Goal: Information Seeking & Learning: Learn about a topic

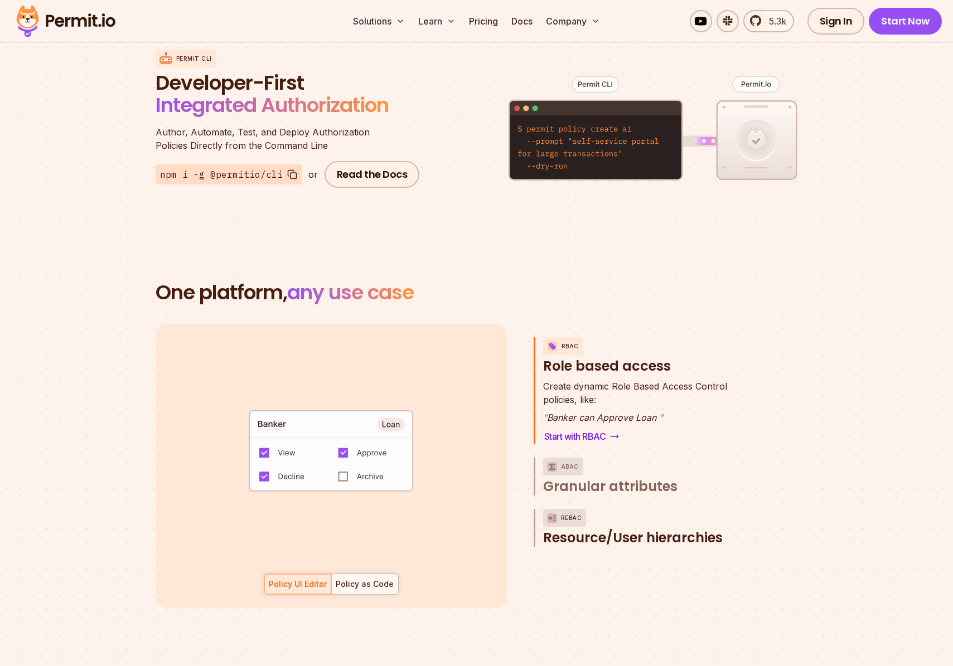
scroll to position [1382, 0]
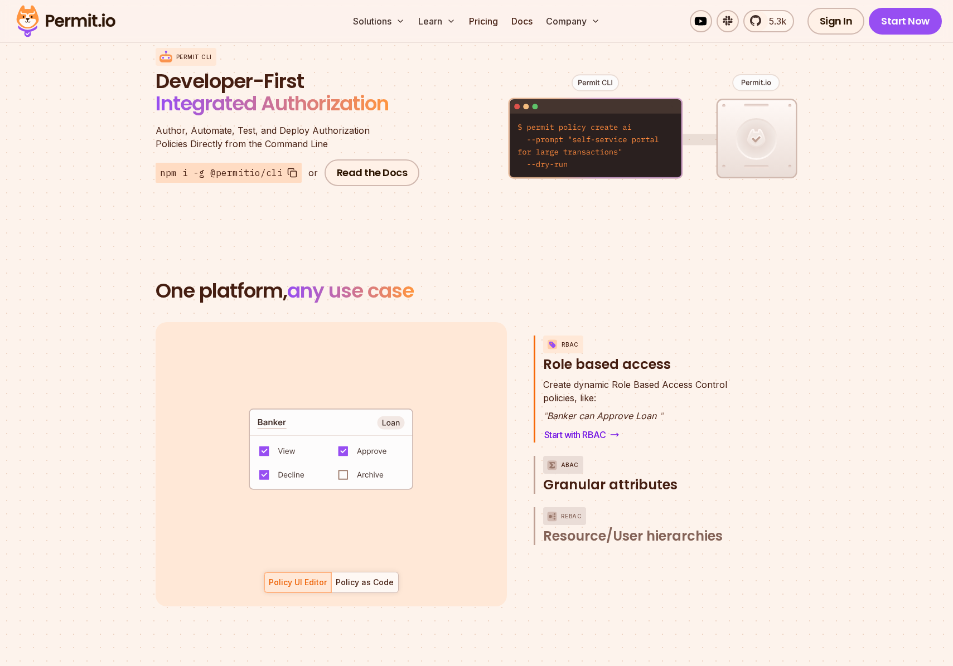
click at [630, 476] on span "Granular attributes" at bounding box center [610, 485] width 134 height 18
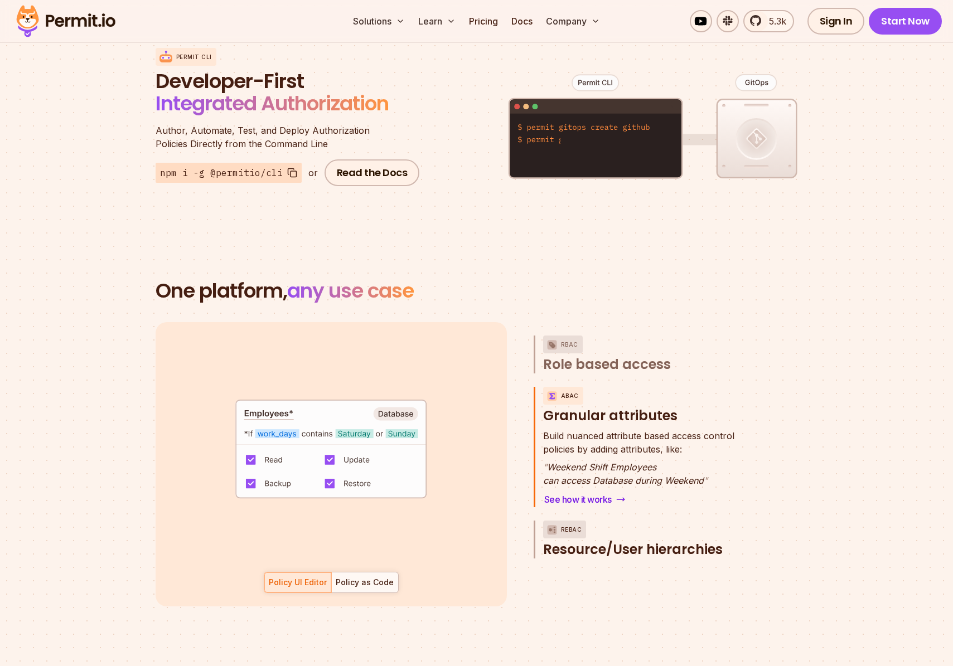
click at [591, 541] on span "Resource/User hierarchies" at bounding box center [633, 550] width 180 height 18
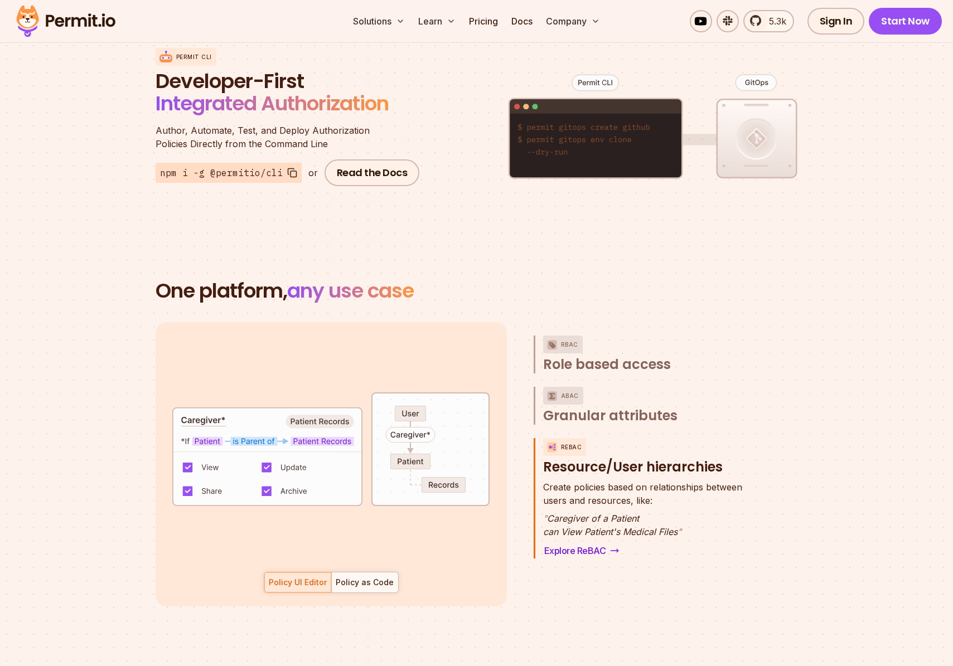
scroll to position [0, 0]
click at [369, 577] on div "Policy as Code" at bounding box center [365, 582] width 58 height 11
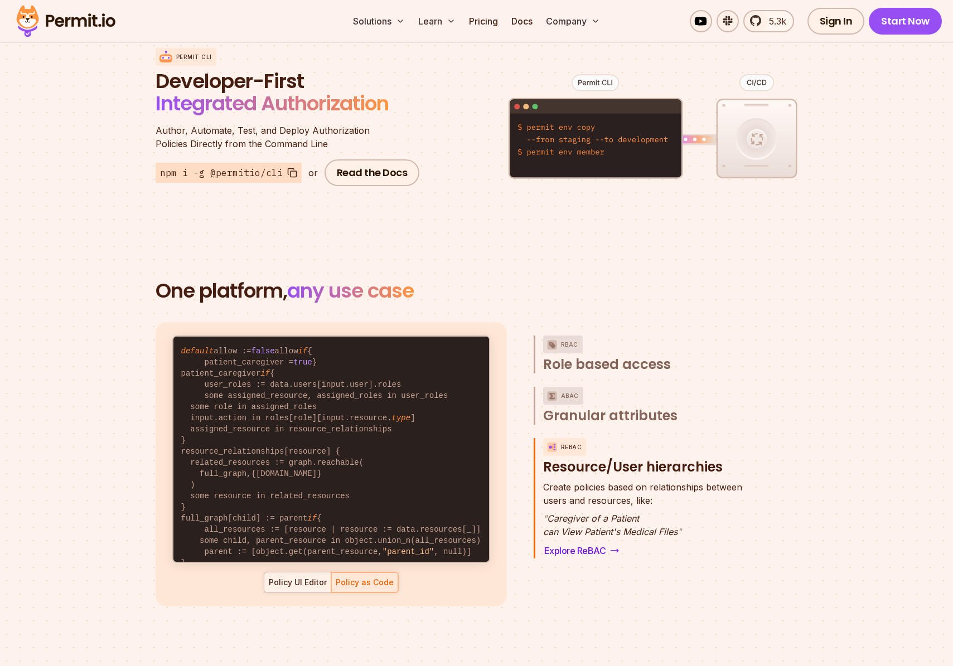
click at [283, 577] on div "Policy UI Editor" at bounding box center [298, 582] width 58 height 11
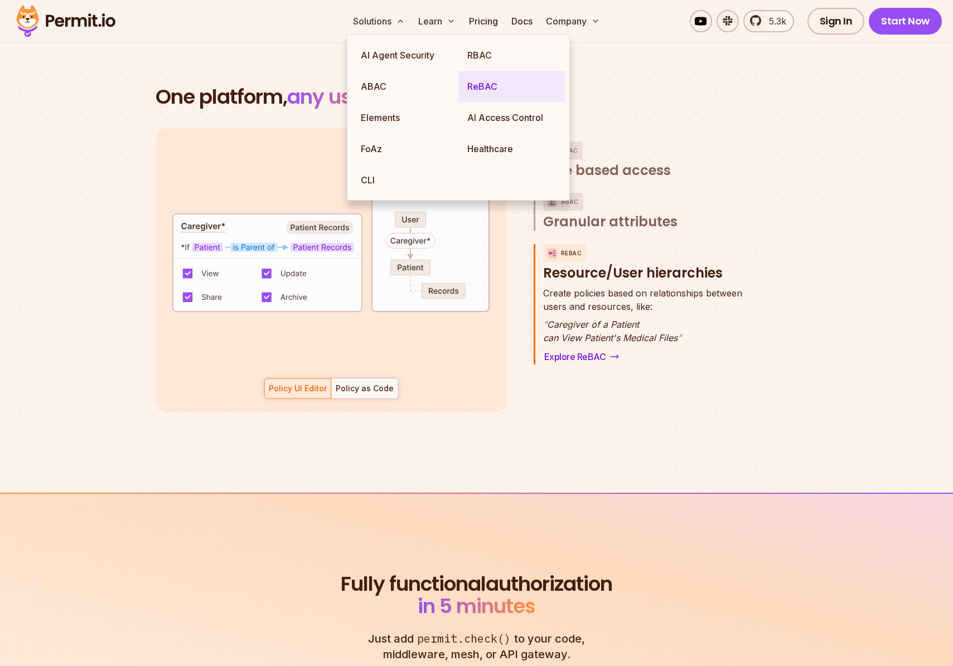
click at [480, 85] on link "ReBAC" at bounding box center [511, 86] width 107 height 31
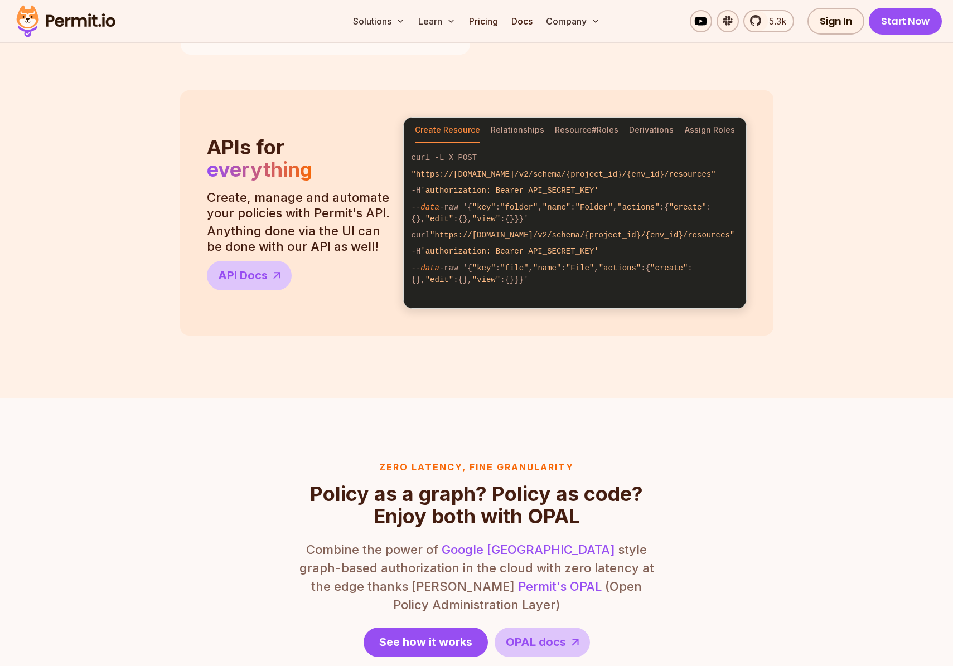
scroll to position [916, 0]
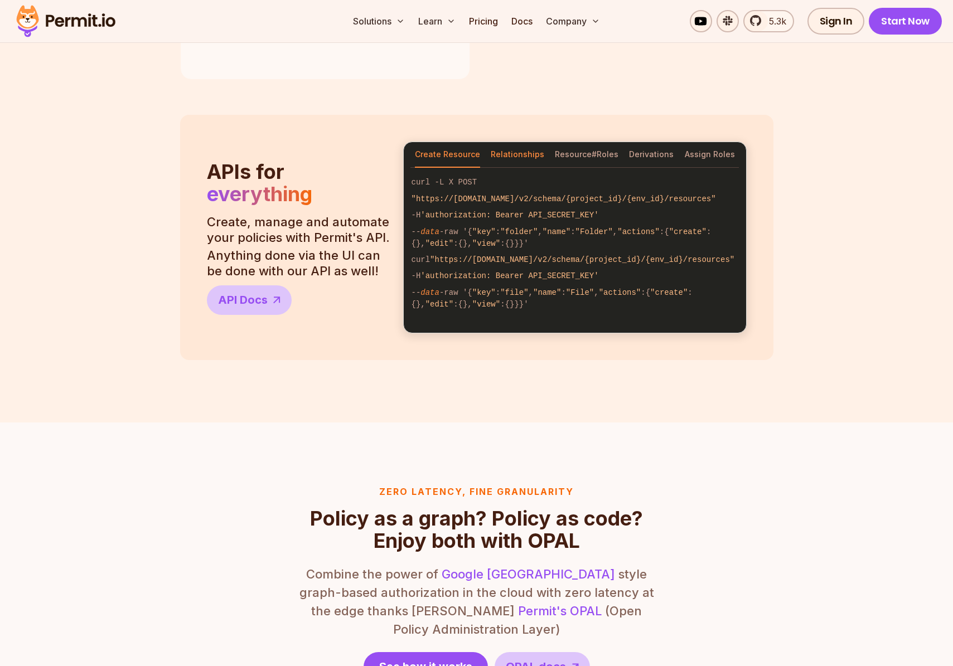
click at [513, 157] on button "Relationships" at bounding box center [518, 155] width 54 height 26
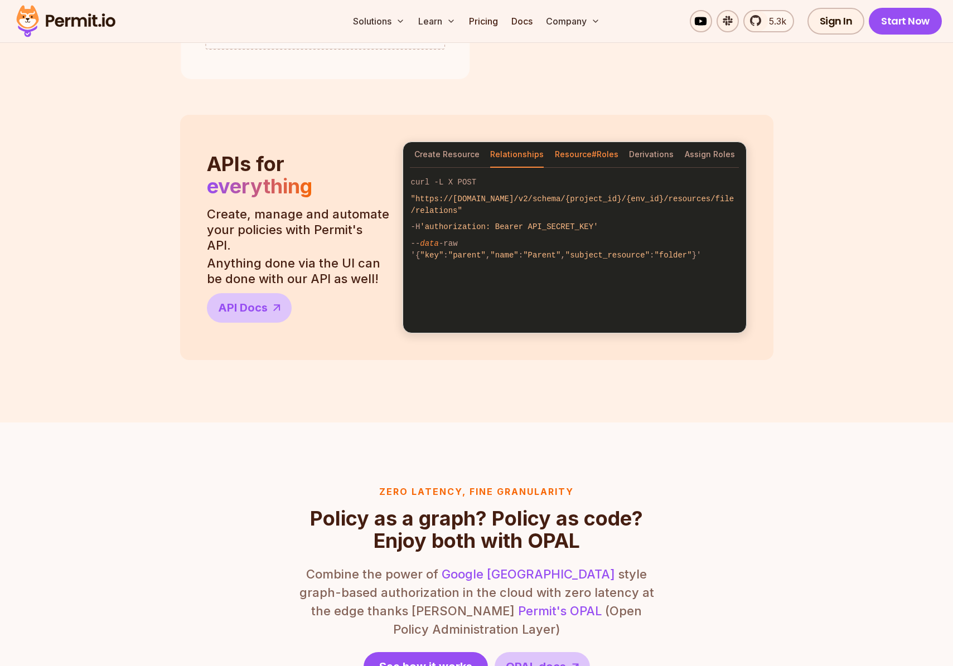
click at [563, 158] on button "Resource#Roles" at bounding box center [587, 155] width 64 height 26
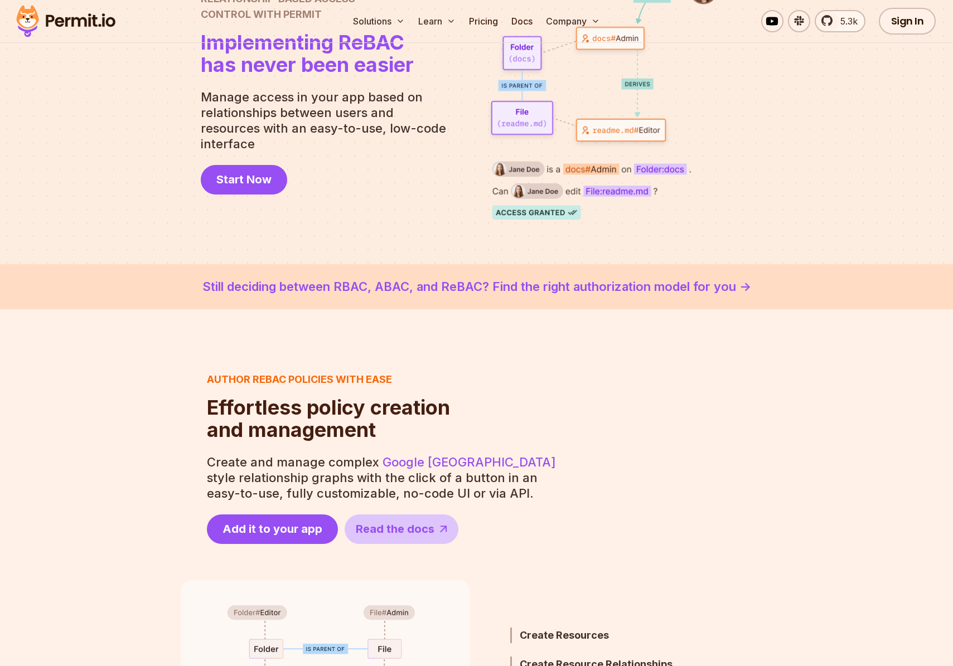
scroll to position [0, 0]
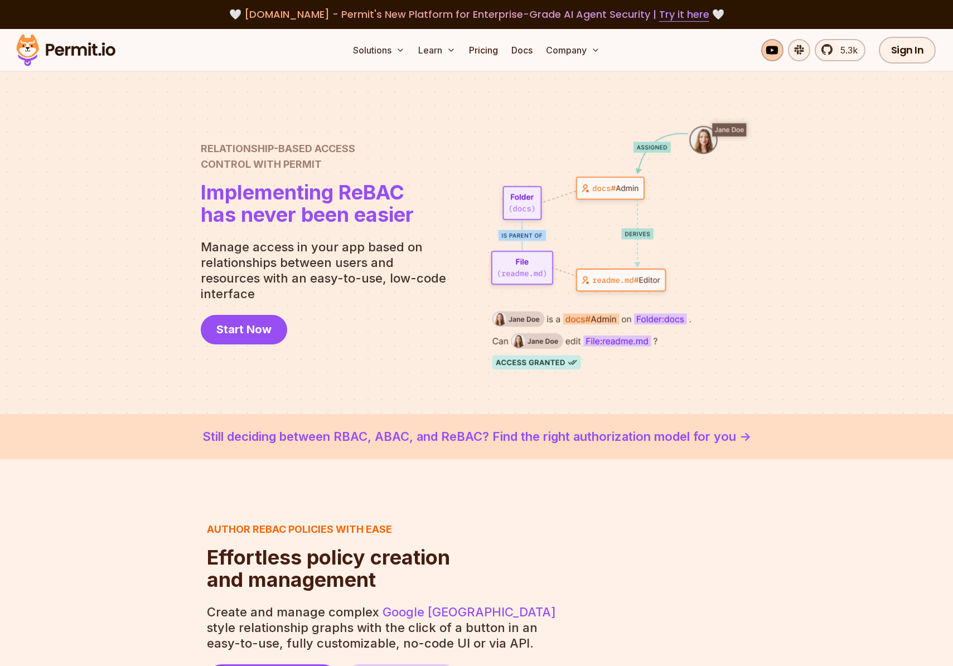
click at [775, 51] on link at bounding box center [772, 50] width 22 height 22
click at [84, 47] on img at bounding box center [65, 50] width 109 height 38
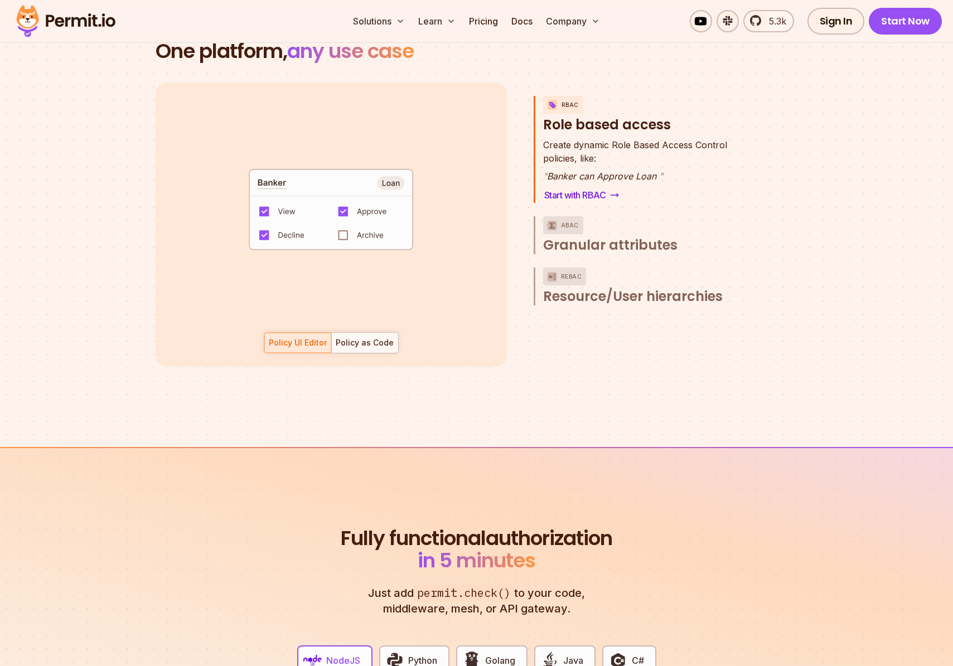
scroll to position [1627, 0]
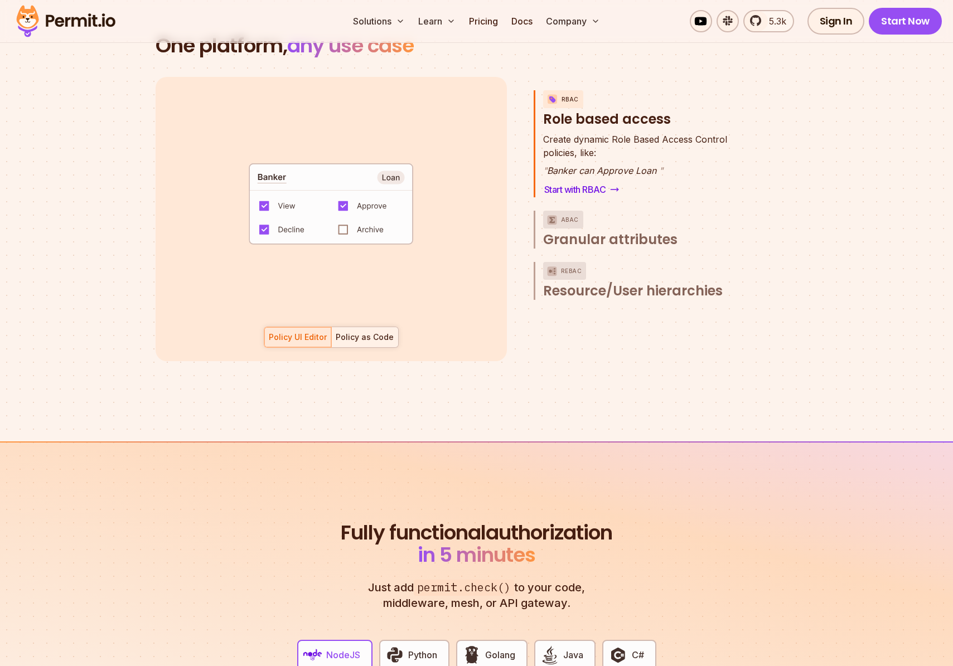
click at [351, 332] on div "Policy as Code" at bounding box center [365, 337] width 58 height 11
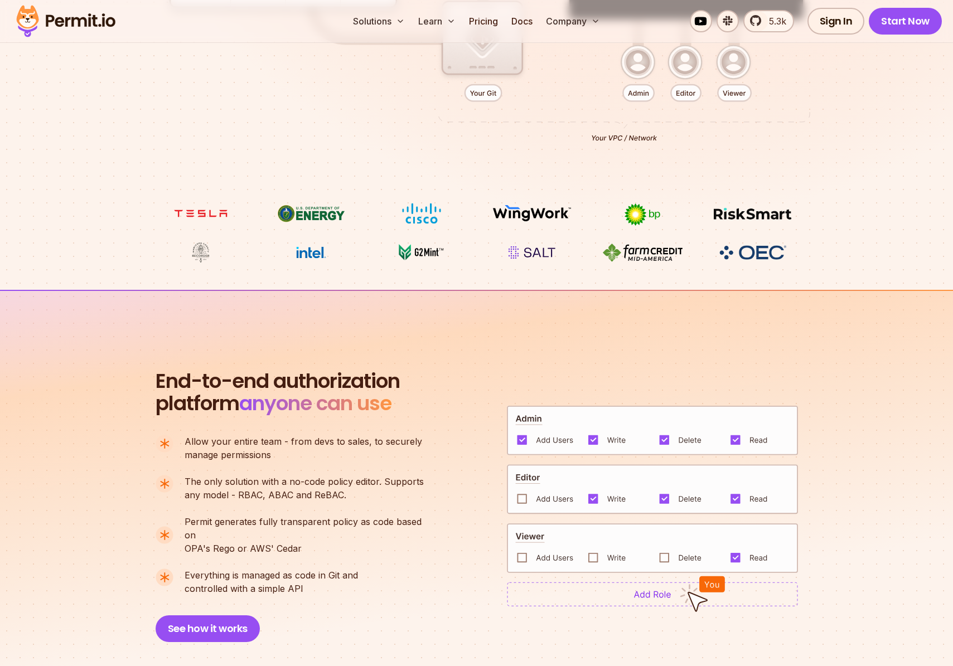
scroll to position [0, 0]
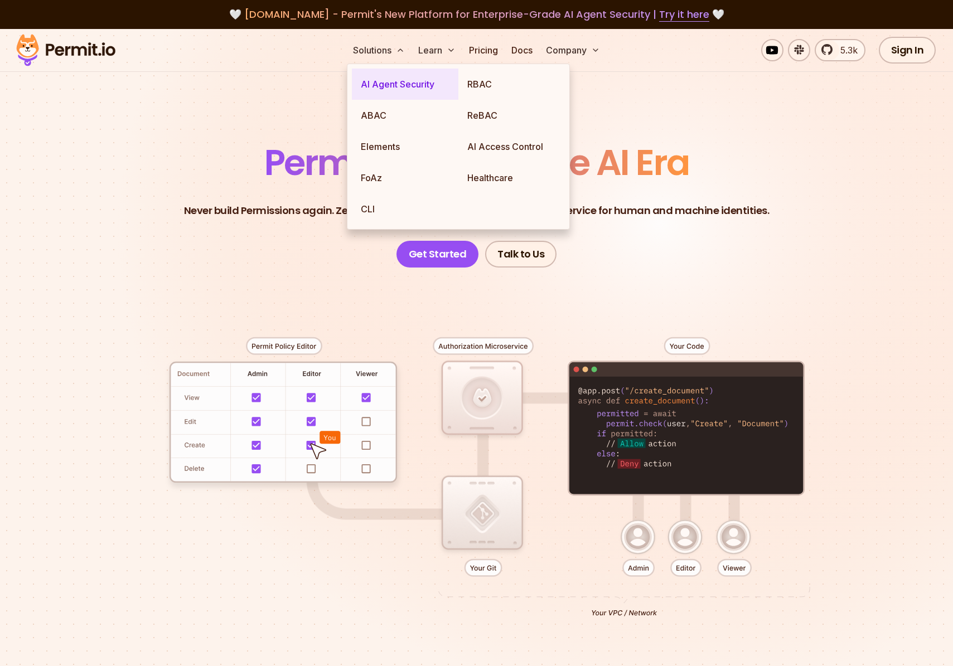
click at [386, 81] on link "AI Agent Security" at bounding box center [405, 84] width 107 height 31
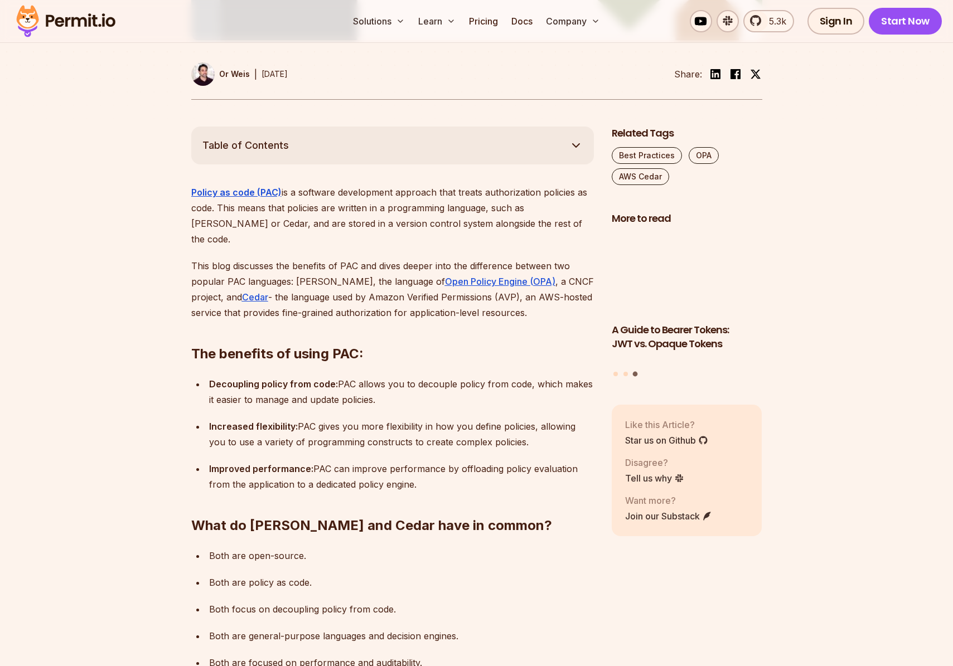
scroll to position [536, 0]
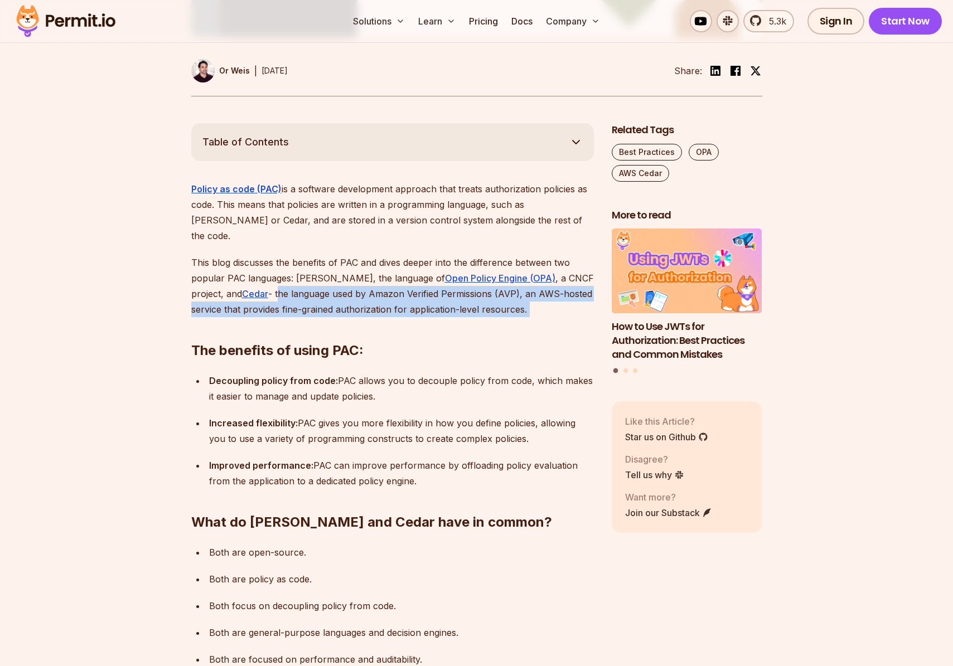
drag, startPoint x: 244, startPoint y: 252, endPoint x: 560, endPoint y: 259, distance: 316.3
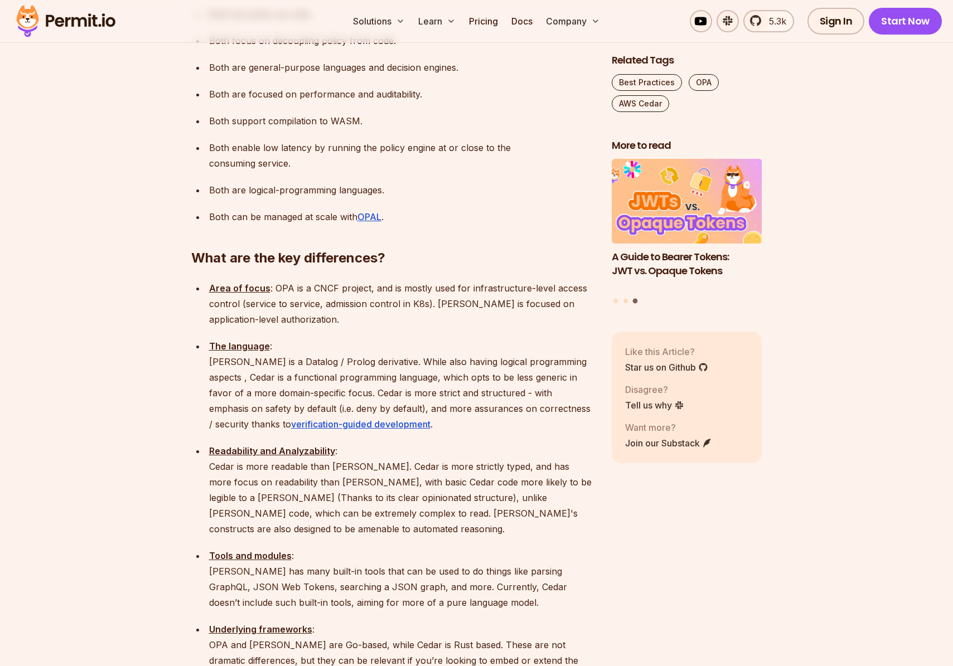
scroll to position [1113, 0]
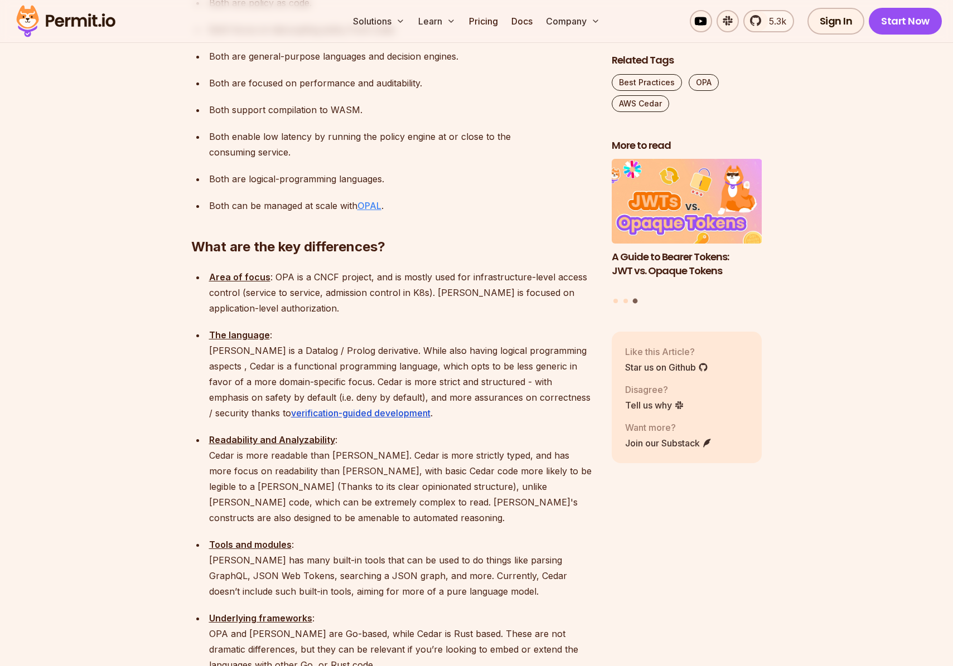
click at [376, 200] on u "OPAL" at bounding box center [369, 205] width 24 height 11
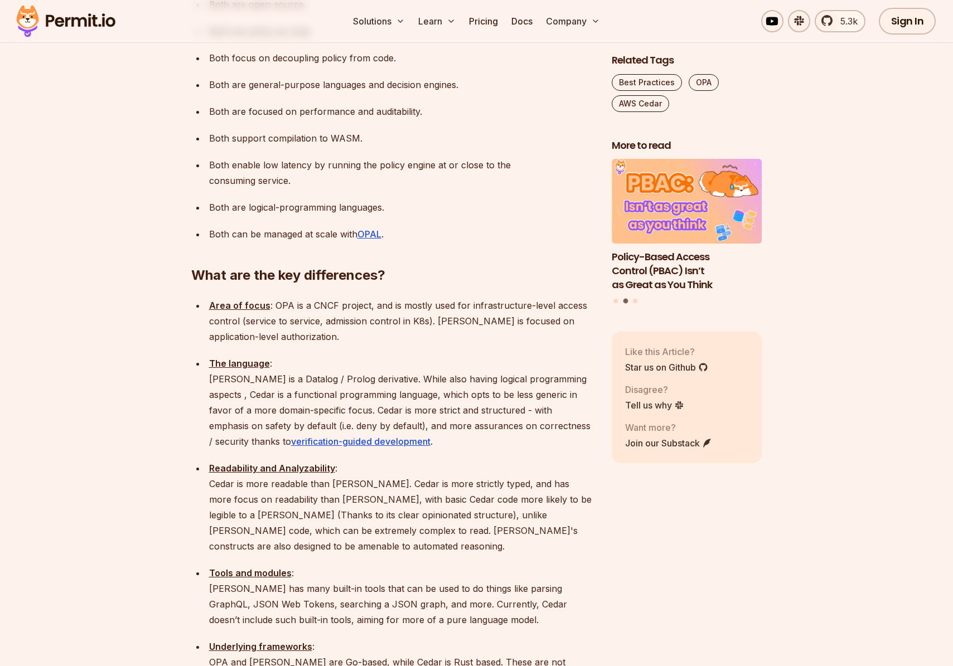
scroll to position [0, 0]
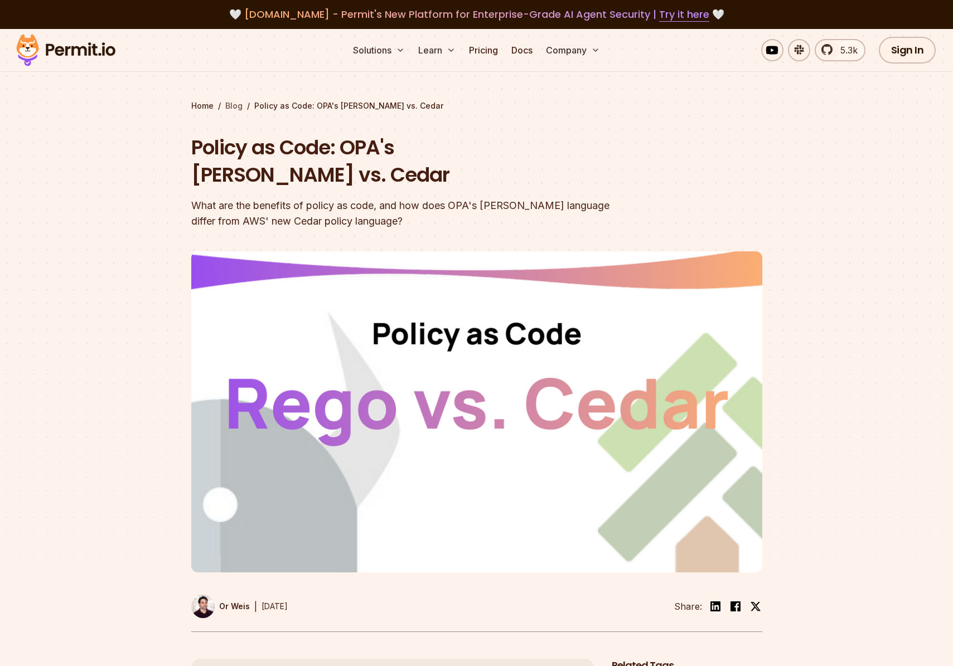
click at [235, 108] on link "Blog" at bounding box center [233, 105] width 17 height 11
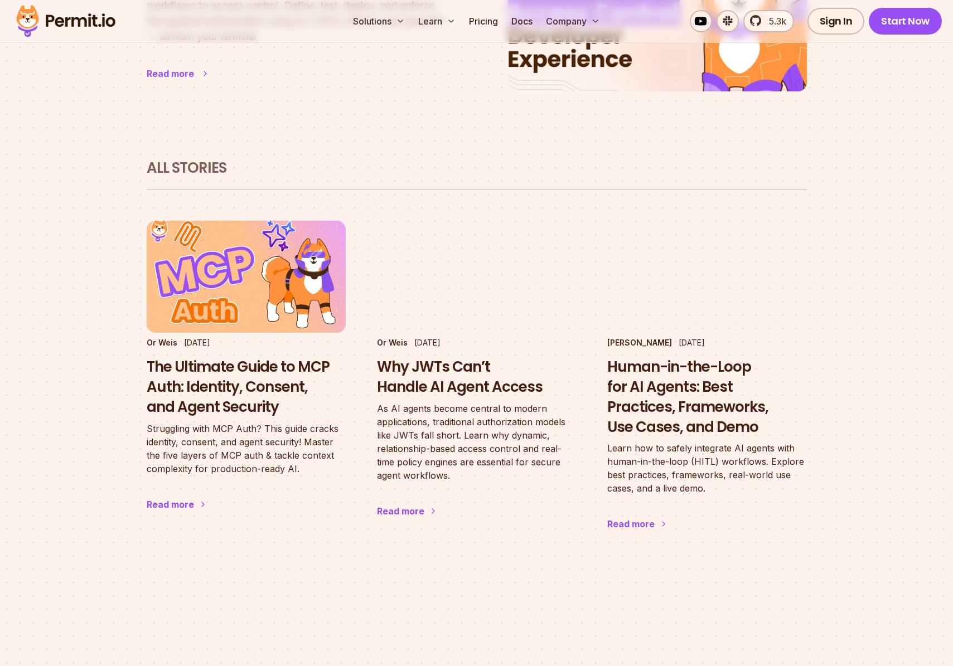
scroll to position [639, 0]
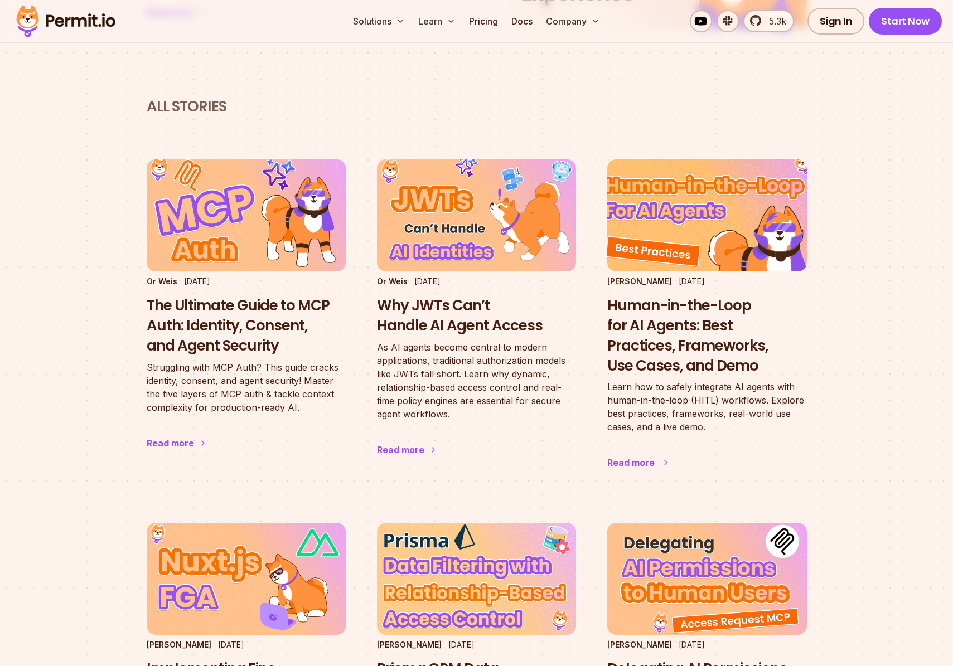
click at [654, 309] on h3 "Human-in-the-Loop for AI Agents: Best Practices, Frameworks, Use Cases, and Demo" at bounding box center [706, 336] width 199 height 80
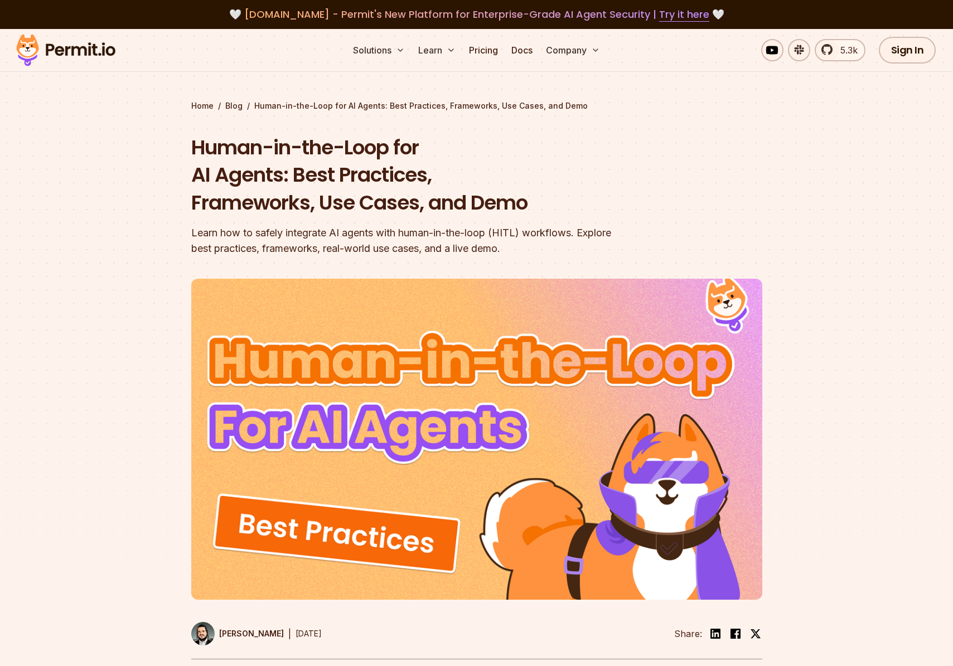
click at [161, 315] on div at bounding box center [476, 473] width 953 height 428
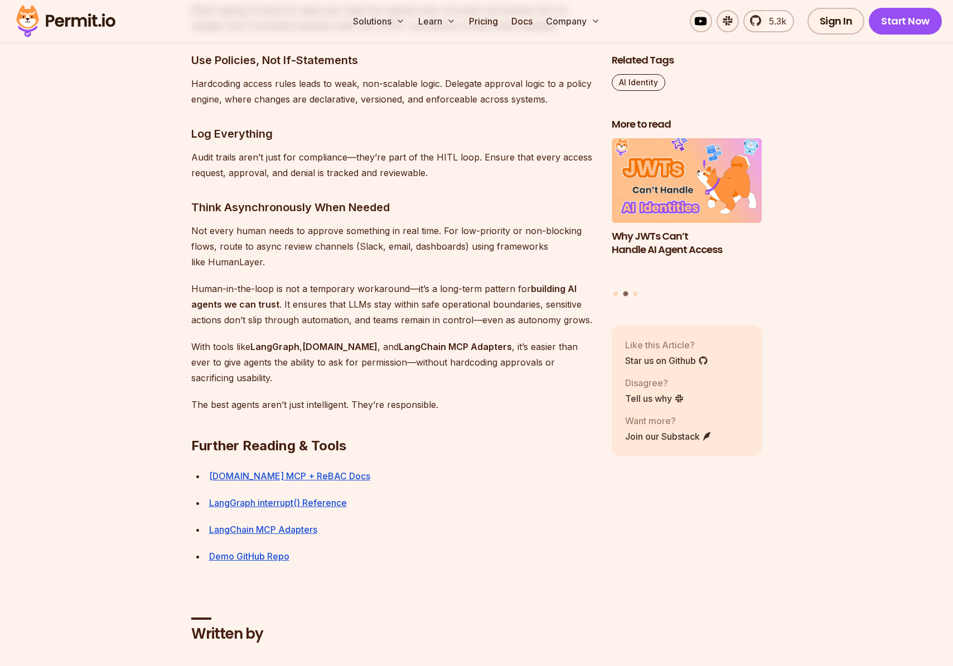
scroll to position [5833, 0]
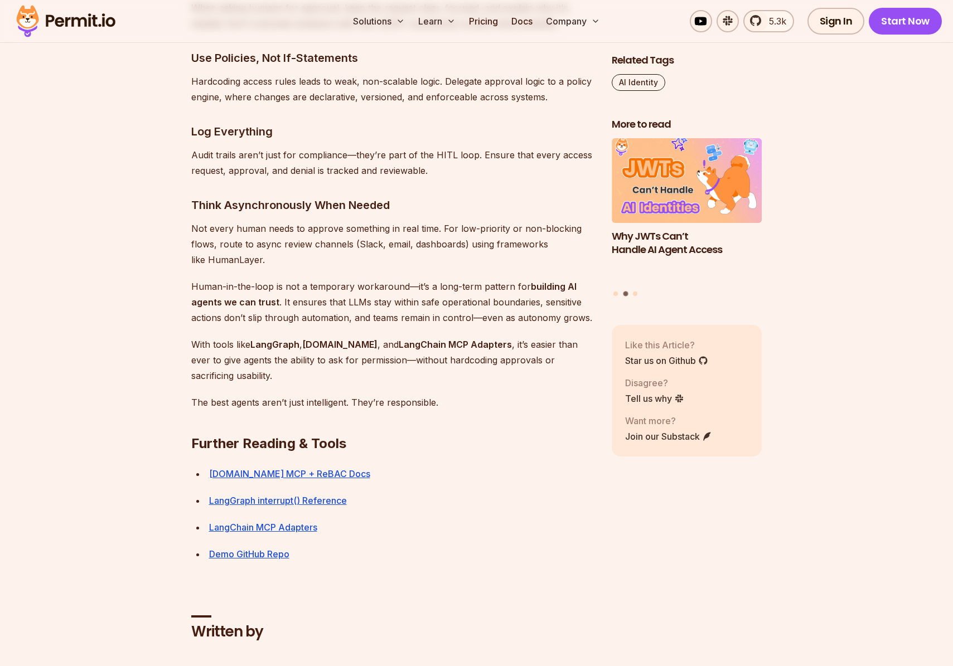
click at [254, 547] on div "Demo GitHub Repo" at bounding box center [401, 555] width 385 height 16
click at [253, 549] on link "Demo GitHub Repo" at bounding box center [249, 554] width 80 height 11
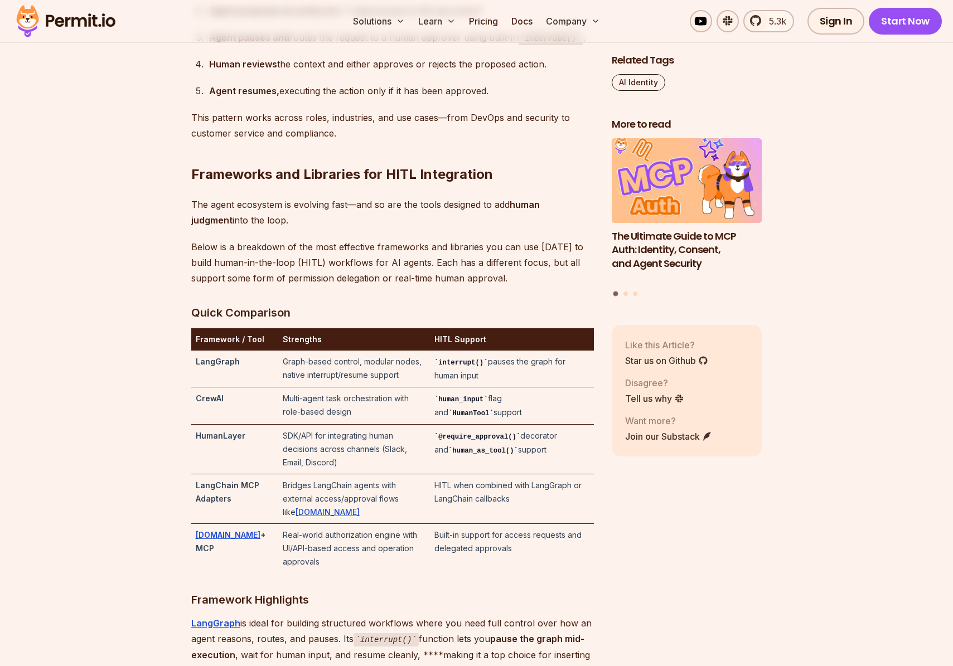
scroll to position [0, 0]
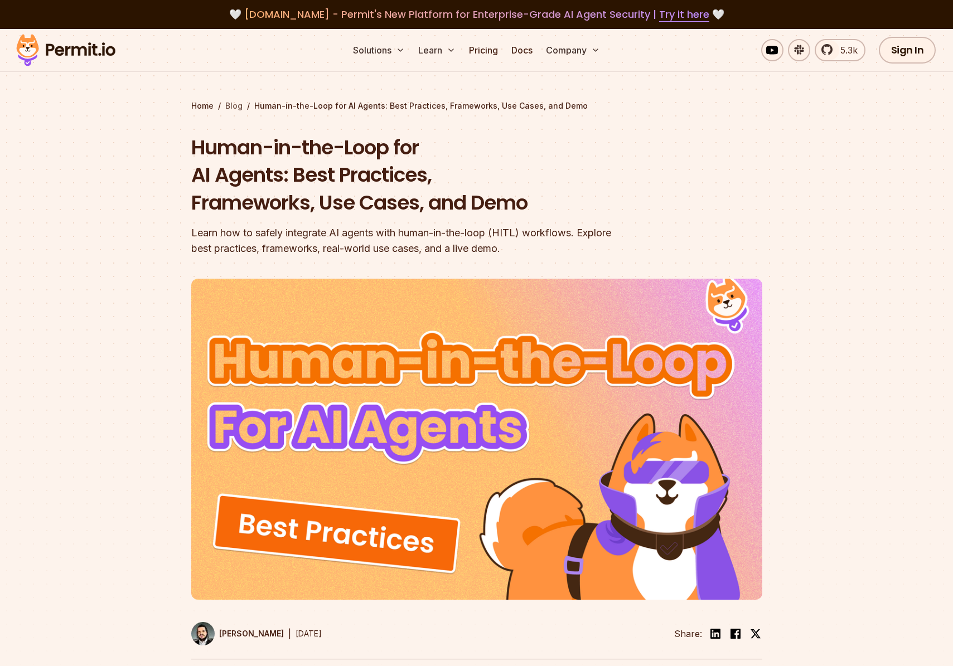
click at [230, 104] on link "Blog" at bounding box center [233, 105] width 17 height 11
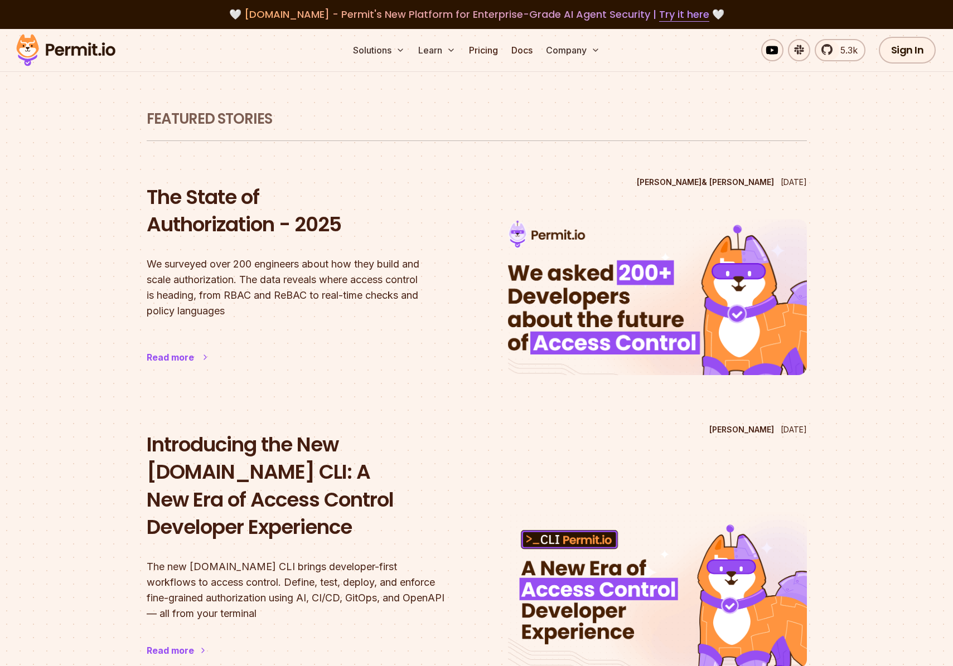
click at [243, 219] on h2 "The State of Authorization - 2025" at bounding box center [296, 210] width 299 height 55
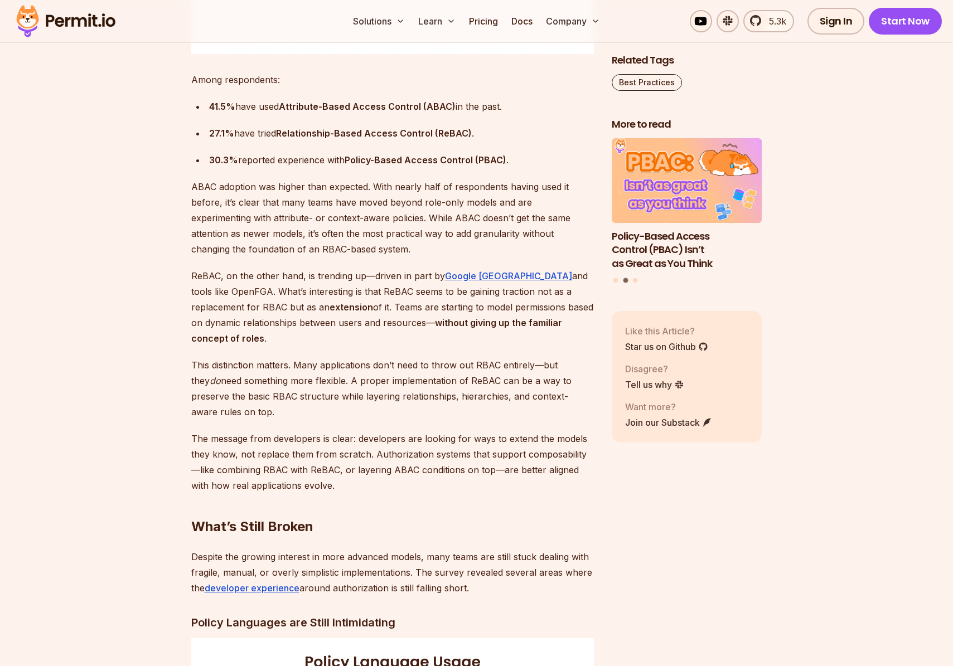
scroll to position [2037, 0]
drag, startPoint x: 349, startPoint y: 142, endPoint x: 506, endPoint y: 143, distance: 157.3
click at [506, 151] on div "30.3% reported experience with Policy-Based Access Control (PBAC) ." at bounding box center [401, 159] width 385 height 16
copy strong "Policy-Based Access Control (PBAC)"
click at [490, 153] on strong "Policy-Based Access Control (PBAC)" at bounding box center [426, 158] width 162 height 11
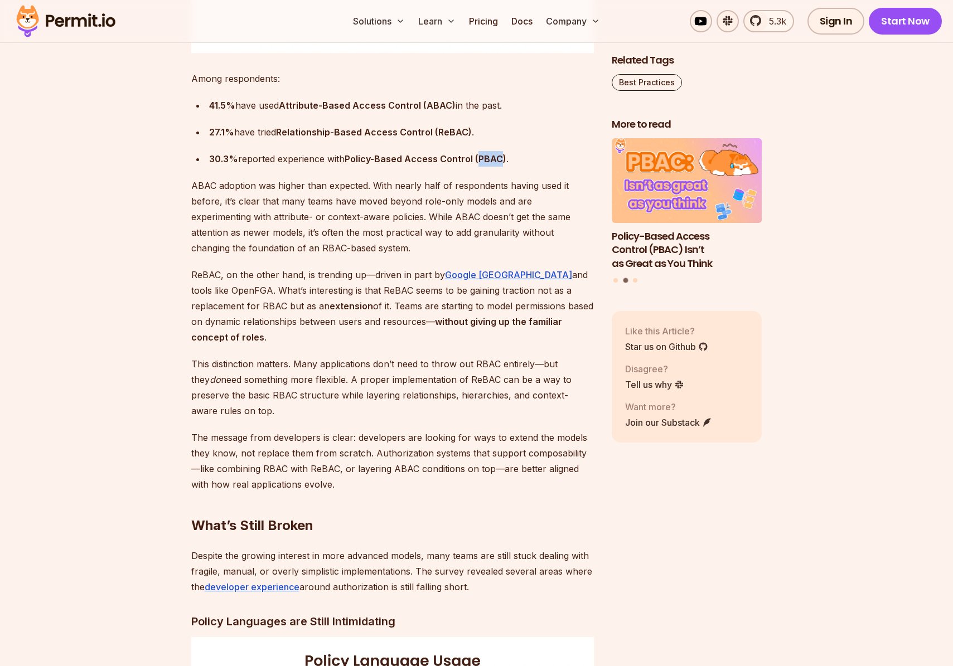
click at [490, 153] on strong "Policy-Based Access Control (PBAC)" at bounding box center [426, 158] width 162 height 11
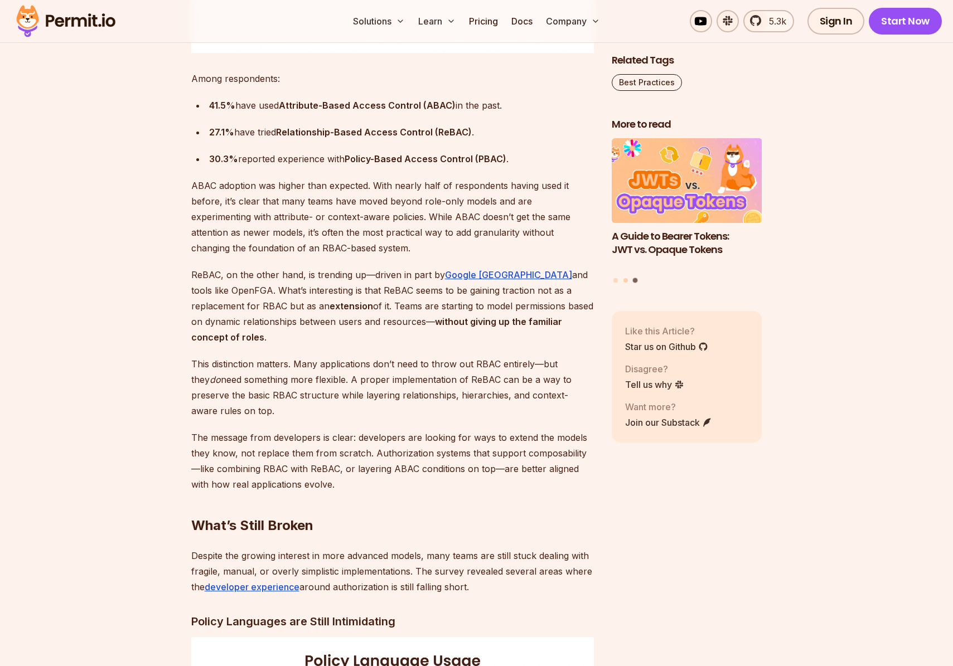
click at [625, 281] on button "Go to slide 2" at bounding box center [626, 280] width 4 height 4
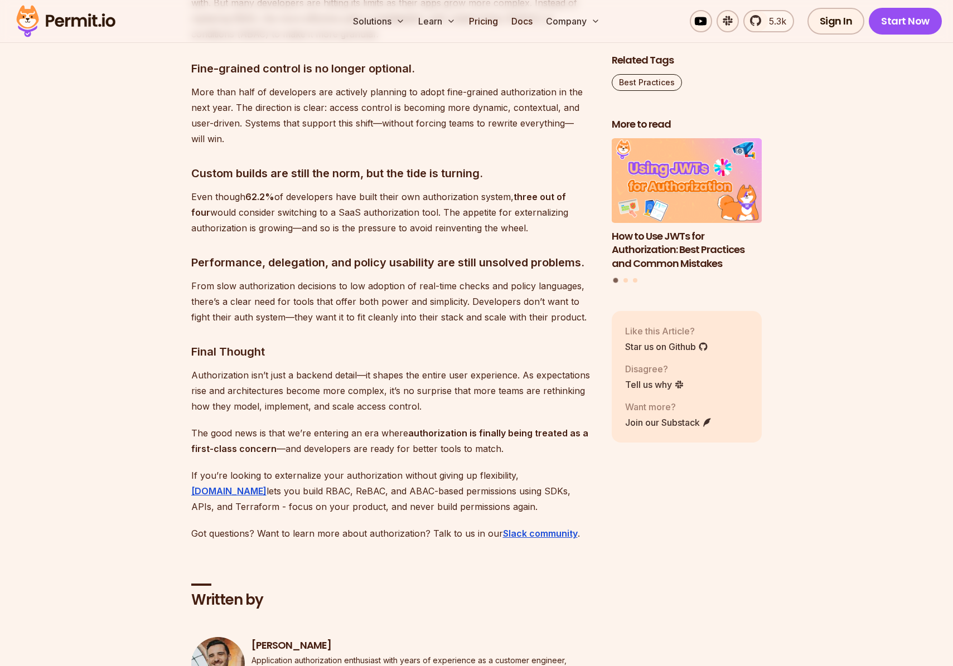
scroll to position [5977, 0]
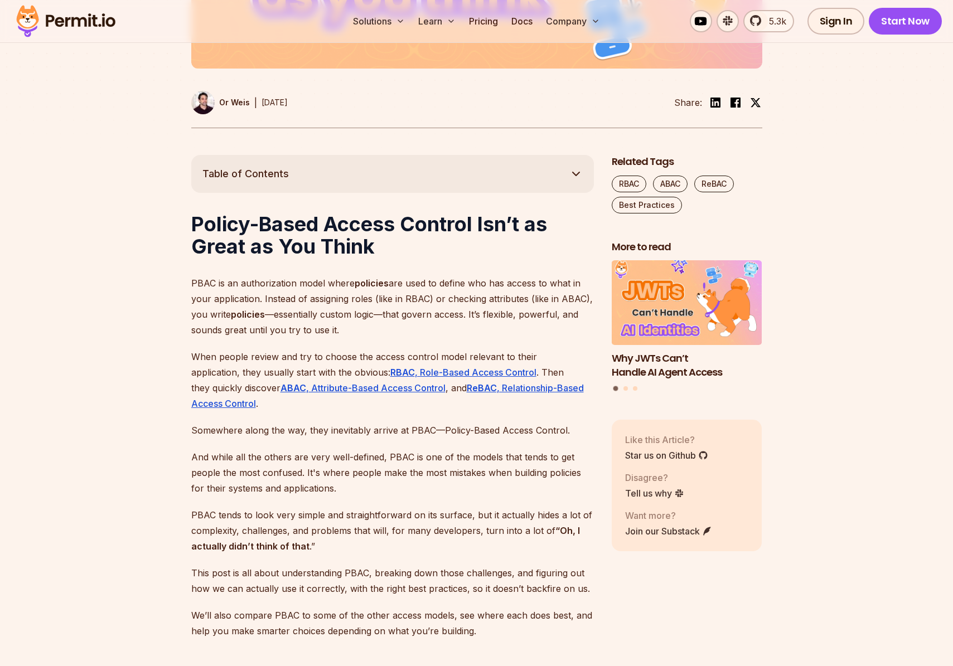
scroll to position [526, 0]
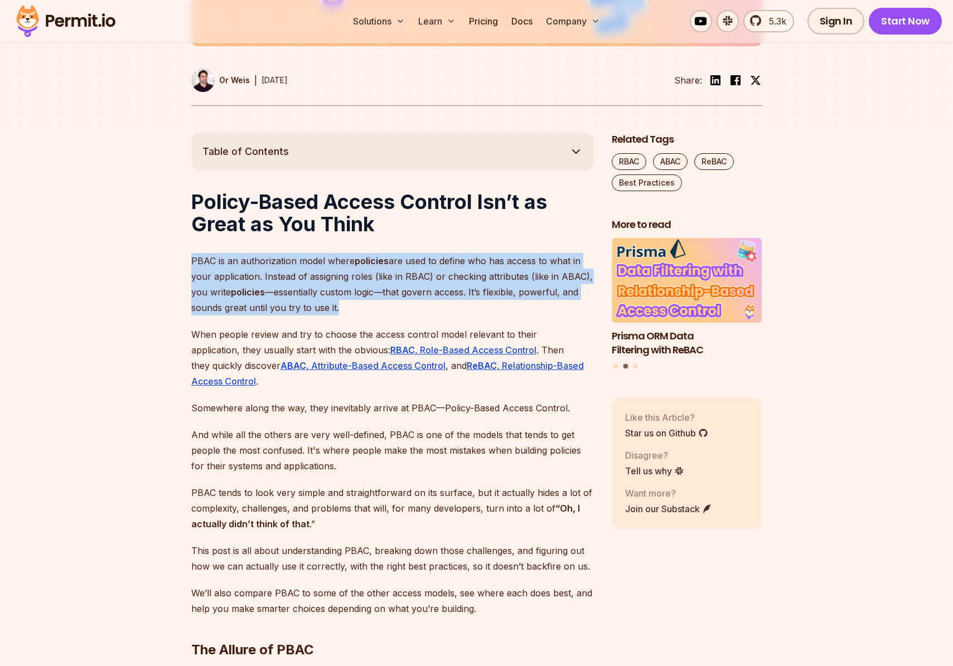
drag, startPoint x: 344, startPoint y: 308, endPoint x: 187, endPoint y: 263, distance: 162.6
copy p "PBAC is an authorization model where policies are used to define who has access…"
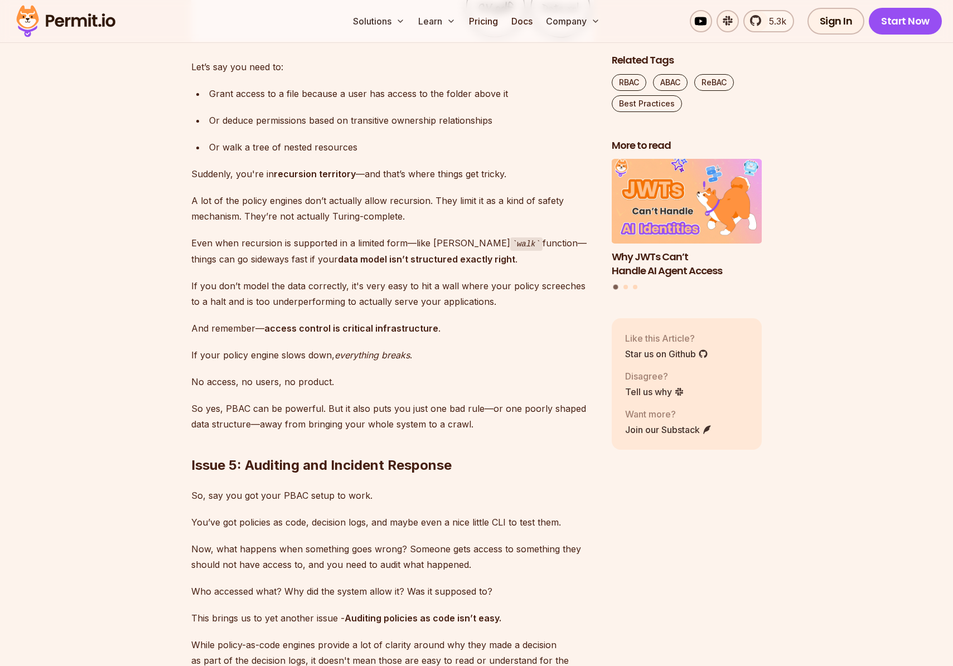
scroll to position [3713, 0]
